Goal: Task Accomplishment & Management: Complete application form

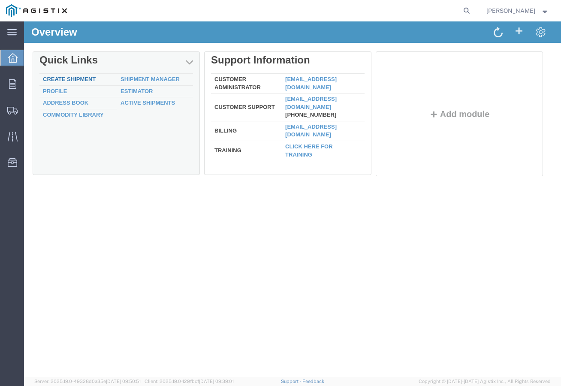
click at [74, 80] on link "Create Shipment" at bounding box center [69, 79] width 53 height 6
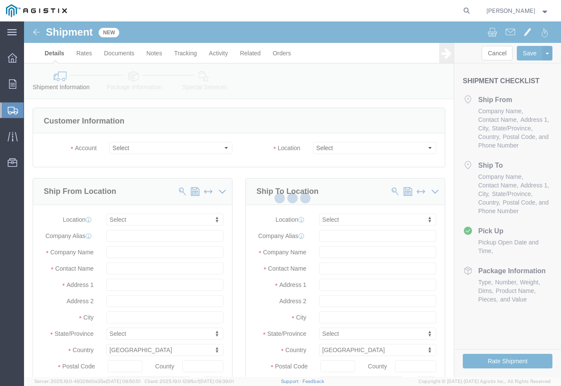
select select
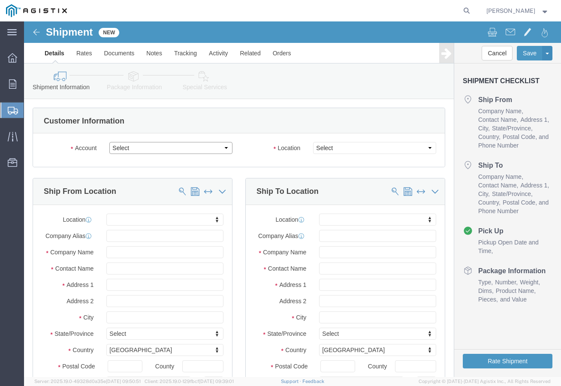
click select "Select EZ Line Pipe Support PG&E"
select select "9596"
click select "Select EZ Line Pipe Support PG&E"
select select "PURCHORD"
select select
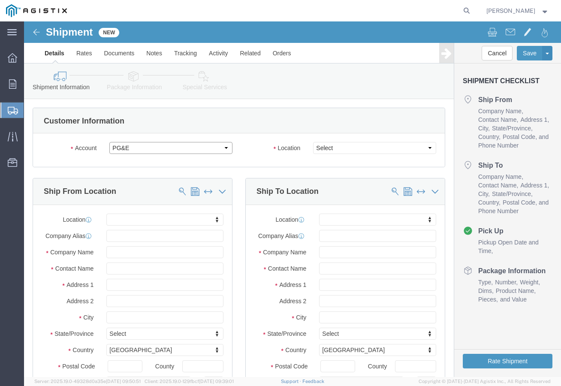
select select
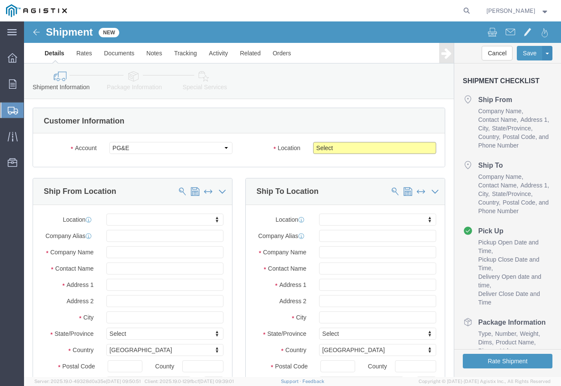
click select "Select All Others [GEOGRAPHIC_DATA] [GEOGRAPHIC_DATA] [GEOGRAPHIC_DATA] [GEOGRA…"
select select "23082"
click select "Select All Others [GEOGRAPHIC_DATA] [GEOGRAPHIC_DATA] [GEOGRAPHIC_DATA] [GEOGRA…"
click input "text"
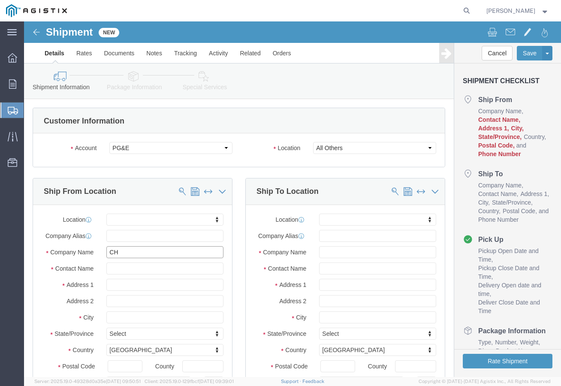
type input "C"
type input "E-Z"
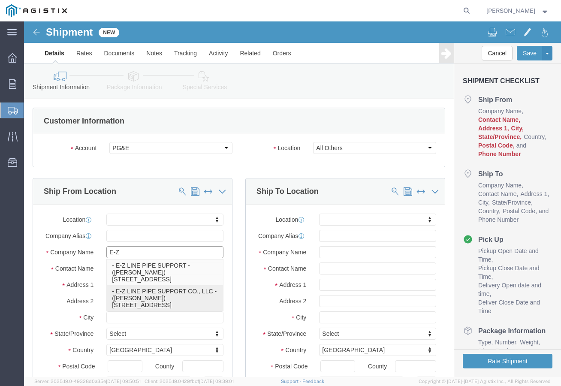
click p "- E-Z LINE PIPE SUPPORT CO., LLC - ([PERSON_NAME]) [STREET_ADDRESS]"
select select
type input "E-Z LINE PIPE SUPPORT CO., LLC"
type input "[PERSON_NAME]"
type input "[STREET_ADDRESS]"
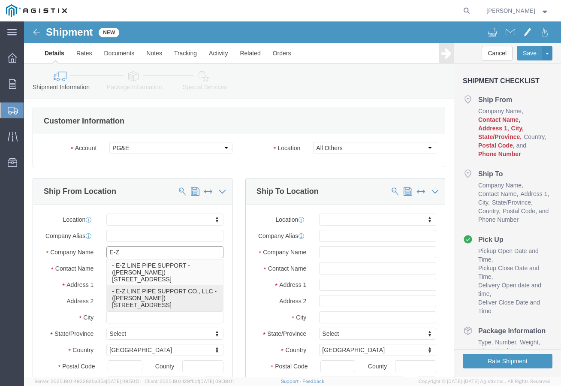
type input "[PERSON_NAME]"
type input "77511"
type input "[PHONE_NUMBER]"
type input "[EMAIL_ADDRESS][DOMAIN_NAME]"
checkbox input "true"
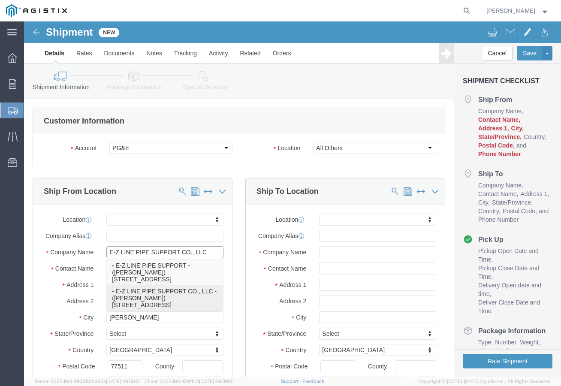
select select "[GEOGRAPHIC_DATA]"
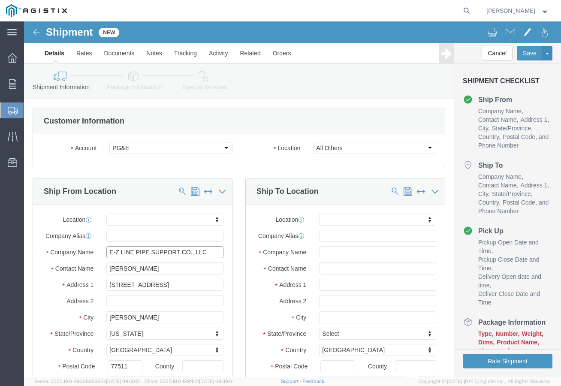
type input "E-Z LINE PIPE SUPPORT CO., LLC"
click input "text"
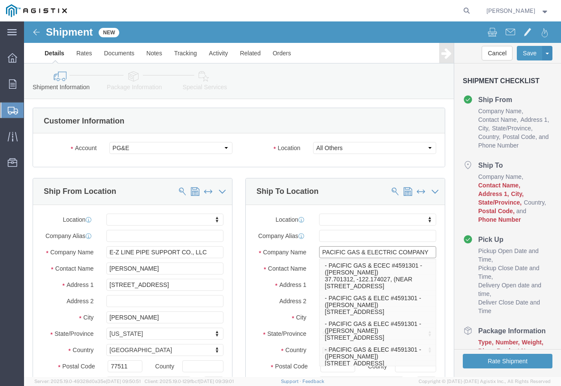
type input "PACIFIC GAS & ELECTRIC COMPANY"
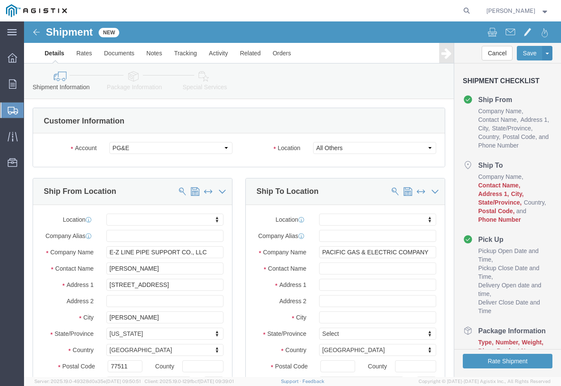
click div "Location My Profile Location (OBSOLETE) [PERSON_NAME] SC - GC TRAILER (OBSOLETE…"
click input "text"
type input "[PERSON_NAME]"
click input "text"
type input "[STREET_ADDRESS]"
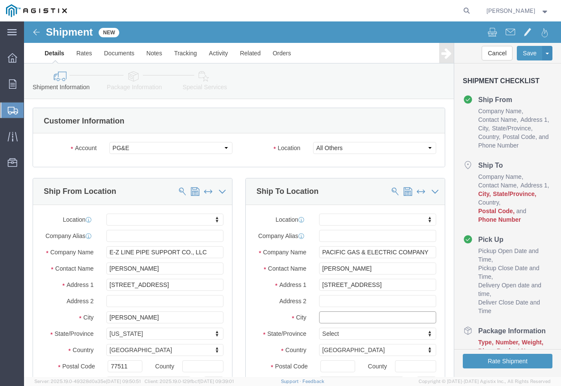
select select
click input "text"
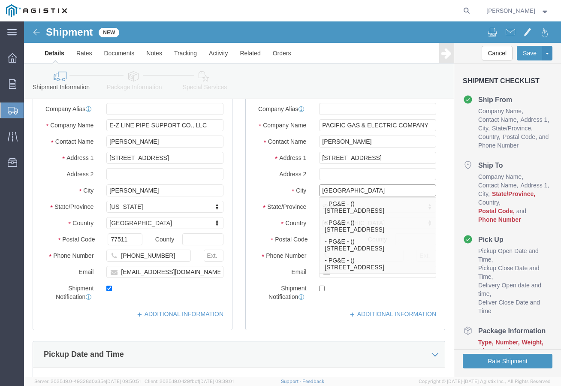
scroll to position [129, 0]
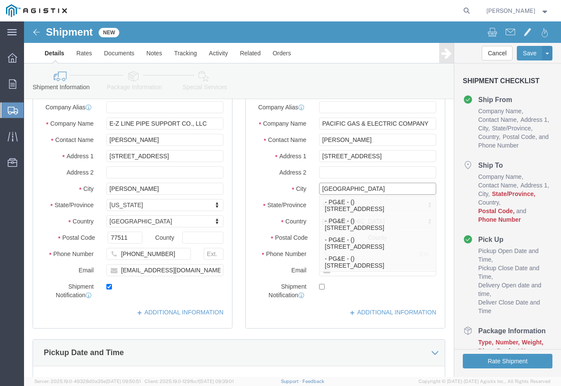
type input "[GEOGRAPHIC_DATA]"
click div "ADDITIONAL INFORMATION"
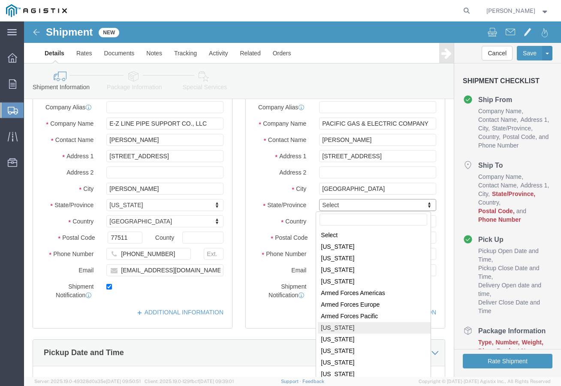
select select
select select "CA"
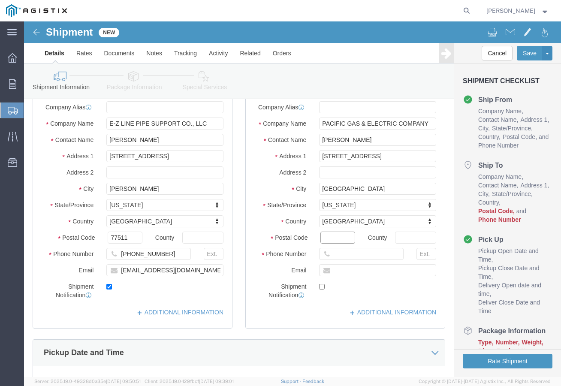
click input "Postal Code"
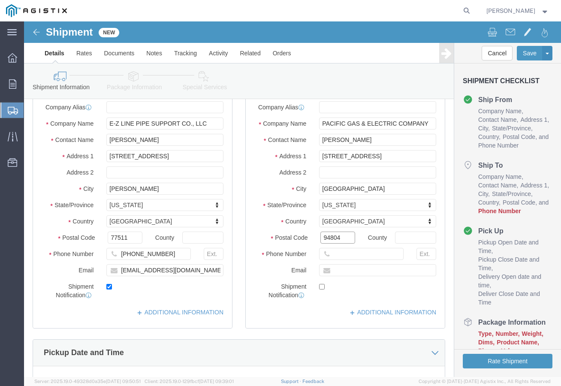
type input "94804"
select select
click input "text"
type input "[PHONE_NUMBER]"
click input "text"
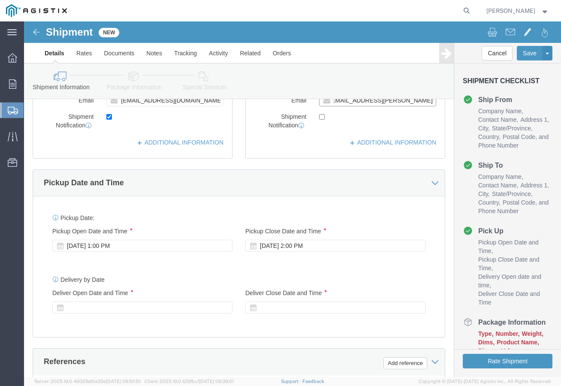
scroll to position [300, 0]
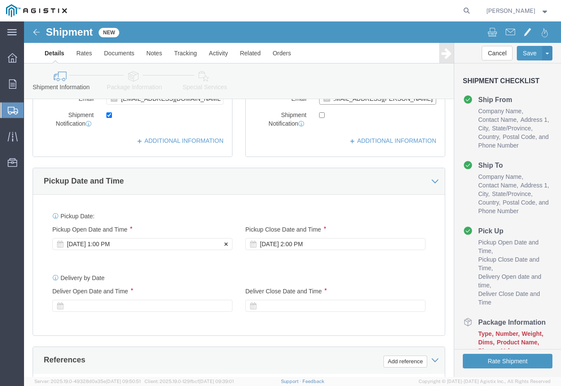
type input "[EMAIL_ADDRESS][PERSON_NAME][DOMAIN_NAME]"
checkbox input "true"
click div "[DATE] 1:00 PM"
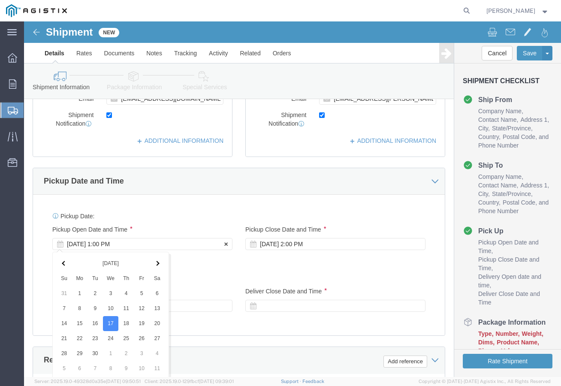
scroll to position [501, 0]
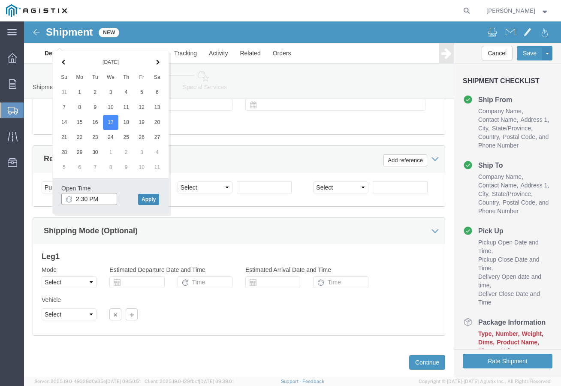
type input "2:30 PM"
click button "Apply"
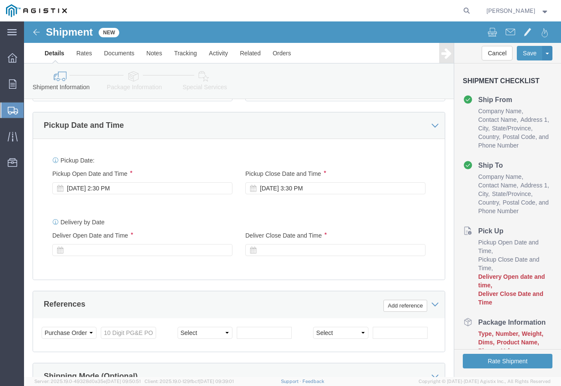
scroll to position [330, 0]
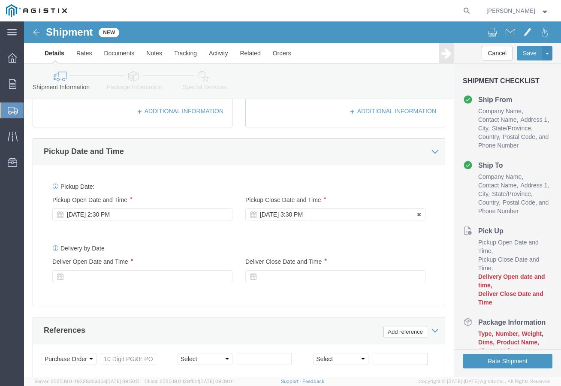
click div "[DATE] 3:30 PM"
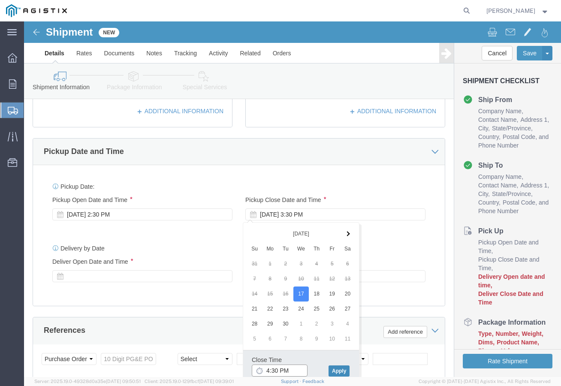
type input "4:30 PM"
click button "Apply"
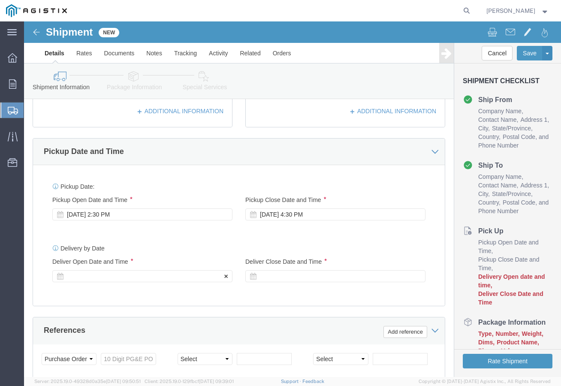
click div
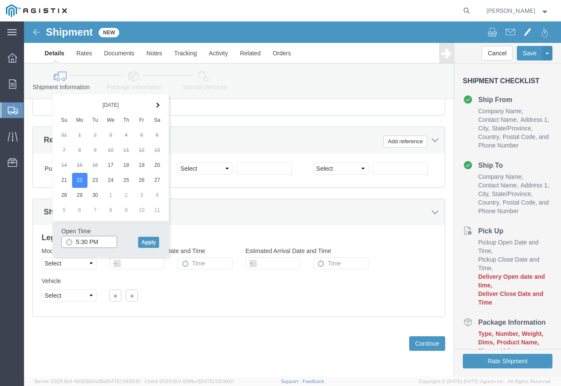
click input "5:30 PM"
type input "8:30 AM"
click button "Apply"
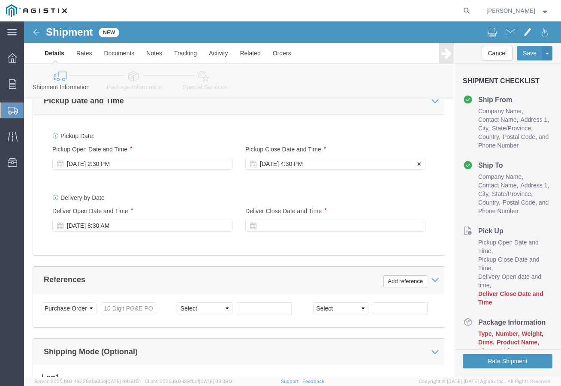
scroll to position [349, 0]
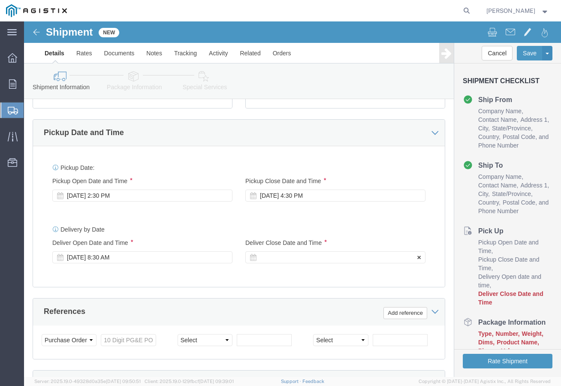
click div
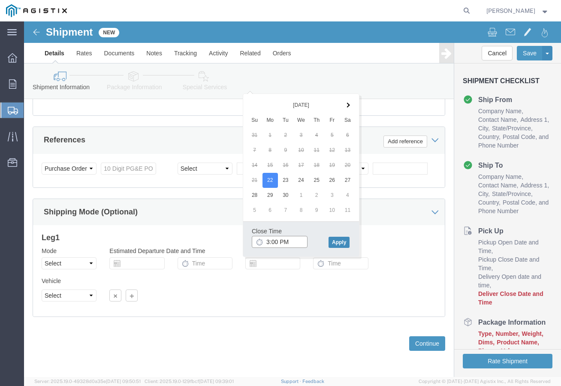
type input "3:00 PM"
click button "Apply"
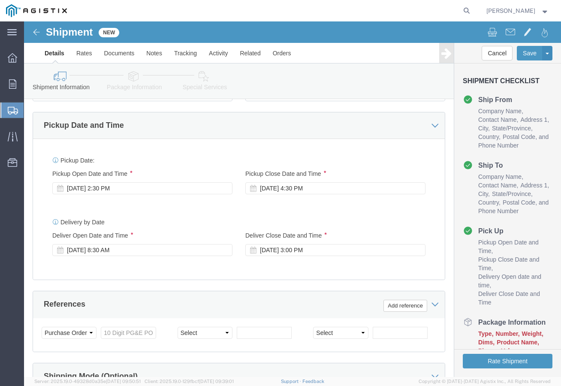
scroll to position [349, 0]
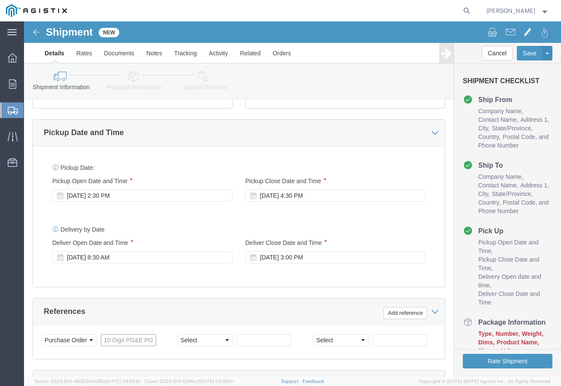
click input "text"
type input "2701239563"
click select "Select Account Type Activity ID Airline Appointment Number ASN Batch Request # …"
select select "JOBNUM"
click select "Select Account Type Activity ID Airline Appointment Number ASN Batch Request # …"
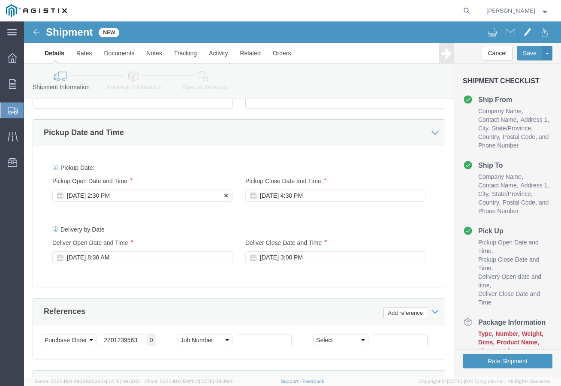
click div "Pickup Date: Pickup Start Date Pickup Start Time Pickup Open Date and Time [DAT…"
click input "text"
type input "260059"
click select "Select Account Type Activity ID Airline Appointment Number ASN Batch Request # …"
select select "ORDERNUM"
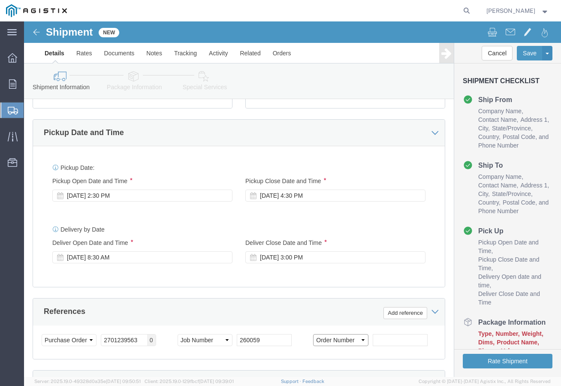
click select "Select Account Type Activity ID Airline Appointment Number ASN Batch Request # …"
click input "text"
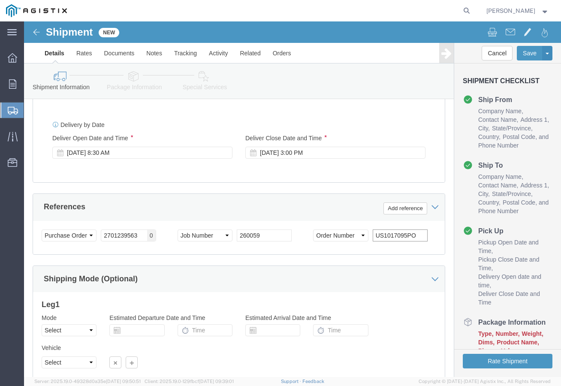
scroll to position [477, 0]
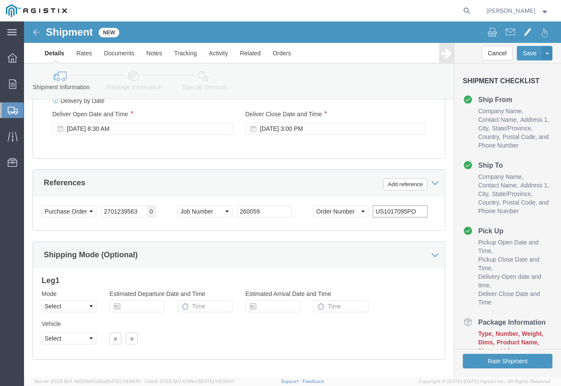
type input "US1017095PO"
click select "Select Air Less than Truckload Multi-Leg Ocean Freight Rail Small Parcel Truckl…"
select select "LTL"
click select "Select Air Less than Truckload Multi-Leg Ocean Freight Rail Small Parcel Truckl…"
click icon
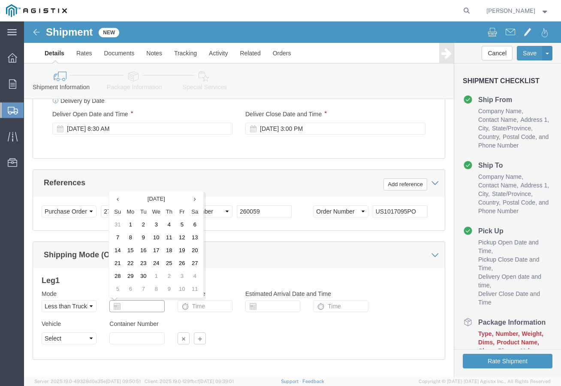
click input "text"
click td "17"
type input "09/17/2025"
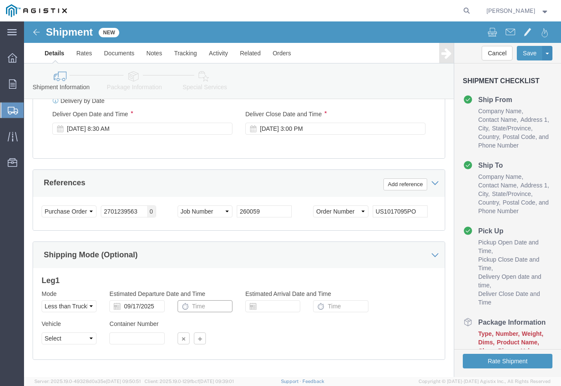
click input "text"
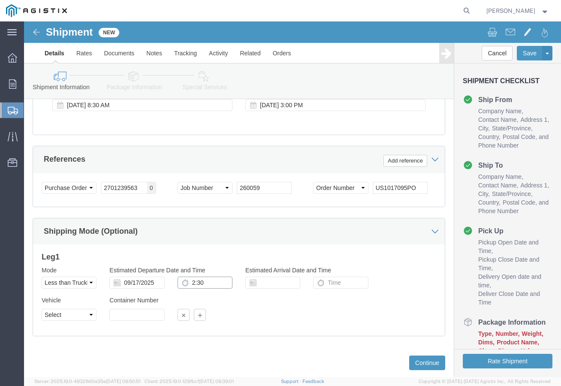
scroll to position [520, 0]
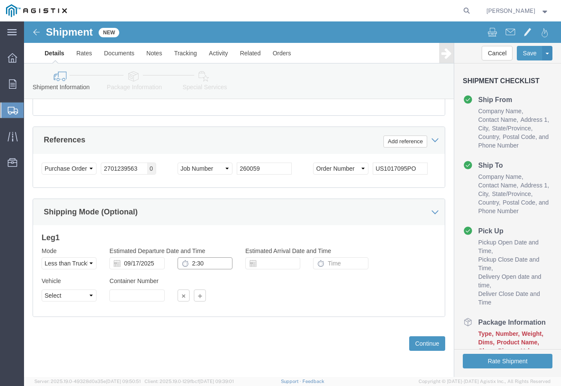
click input "2:30"
type input ":"
type input "2:30 PM"
click div "Vehicle Select Straight Truck Size Container Number Owner Select Shipper Vessel"
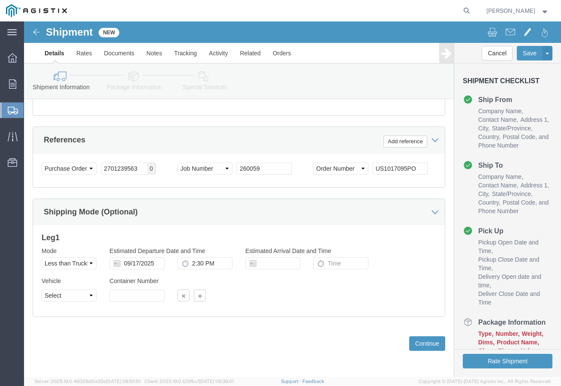
click icon
click input "text"
click td "22"
type input "[DATE]"
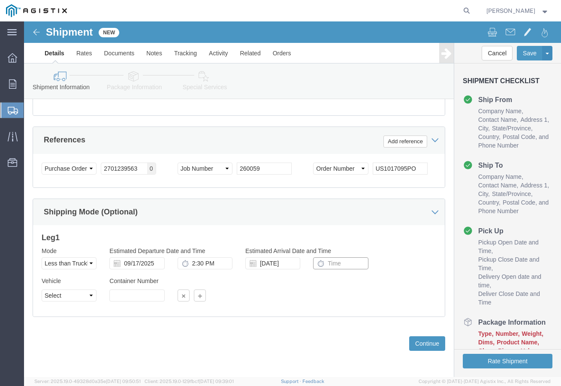
click input "text"
click div "Vehicle Select Straight Truck Size Container Number Owner Select Shipper Vessel"
drag, startPoint x: 317, startPoint y: 241, endPoint x: 326, endPoint y: 241, distance: 9.0
click input "12:00 AM"
drag, startPoint x: 324, startPoint y: 242, endPoint x: 316, endPoint y: 241, distance: 7.7
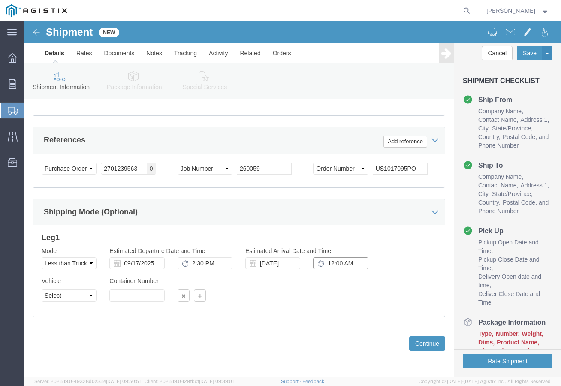
click input "12:00 AM"
type input "12:00 PM"
click div "Vehicle Select Straight Truck Size Container Number Owner Select Shipper Vessel"
click button "Continue"
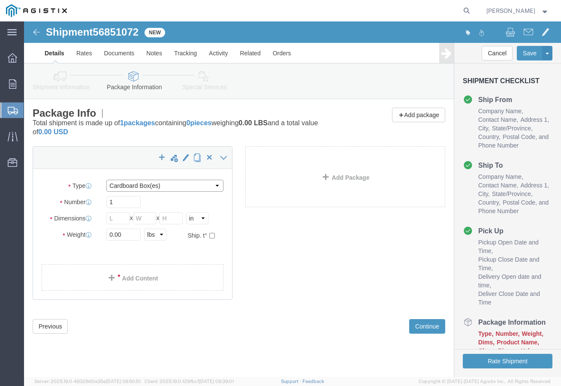
click select "Select Bulk Bundle(s) Cardboard Box(es) Carton(s) Crate(s) Drum(s) (Fiberboard)…"
select select "PSNS"
click select "Select Bulk Bundle(s) Cardboard Box(es) Carton(s) Crate(s) Drum(s) (Fiberboard)…"
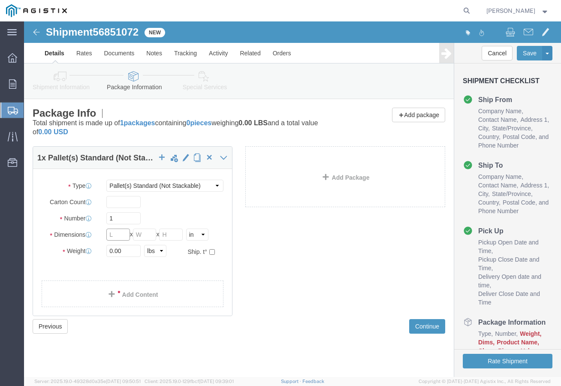
click input "text"
type input "48"
type input "40"
type input "15"
type input "138"
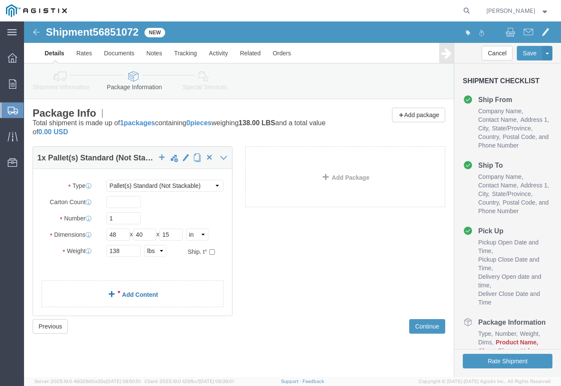
click link "Add Content"
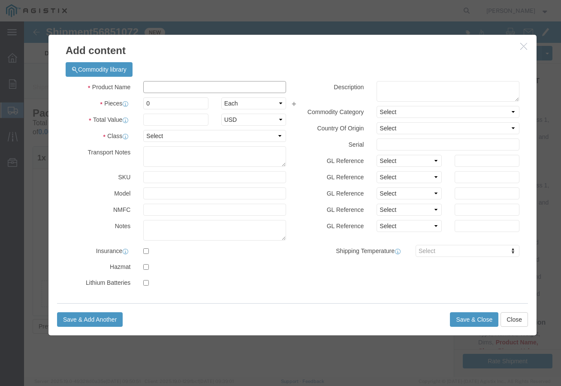
click input "text"
type input "PIPE SUPPORTS"
drag, startPoint x: 132, startPoint y: 81, endPoint x: 114, endPoint y: 82, distance: 18.1
click div "0"
type input "3"
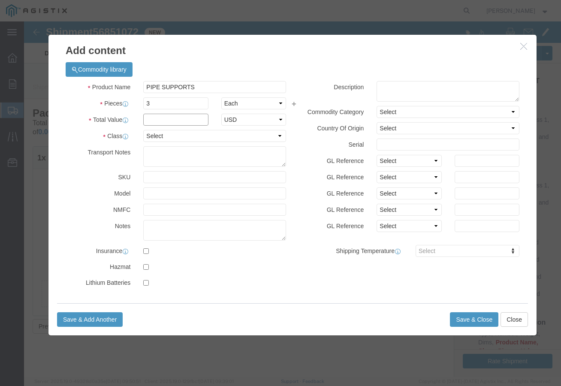
click input "text"
type input "1651.50"
click select "Select 50 55 60 65 70 85 92.5 100 125 175 250 300 400"
select select "50"
click select "Select 50 55 60 65 70 85 92.5 100 125 175 250 300 400"
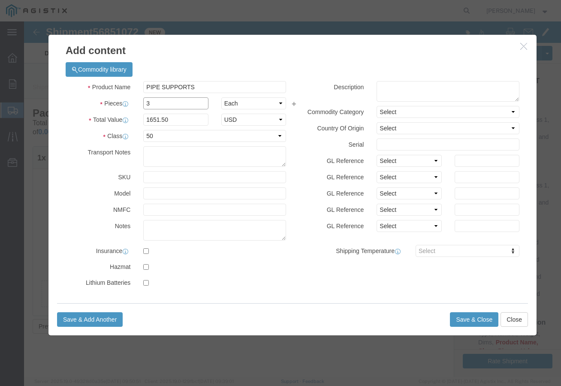
drag, startPoint x: 138, startPoint y: 82, endPoint x: 119, endPoint y: 82, distance: 18.9
click input "3"
click button "Close"
